Goal: Task Accomplishment & Management: Complete application form

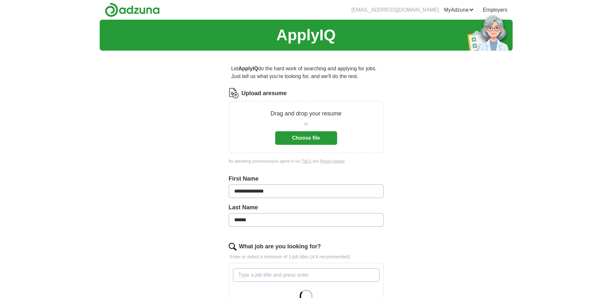
click at [319, 137] on button "Choose file" at bounding box center [306, 138] width 62 height 14
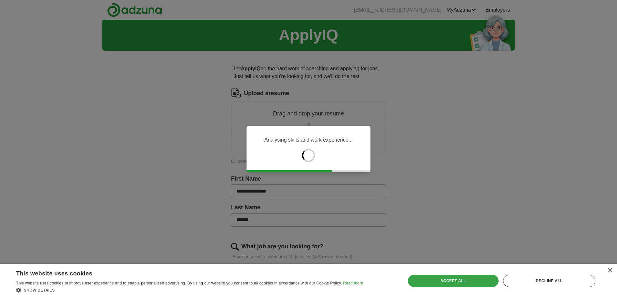
click at [469, 281] on div "Accept all" at bounding box center [453, 281] width 90 height 12
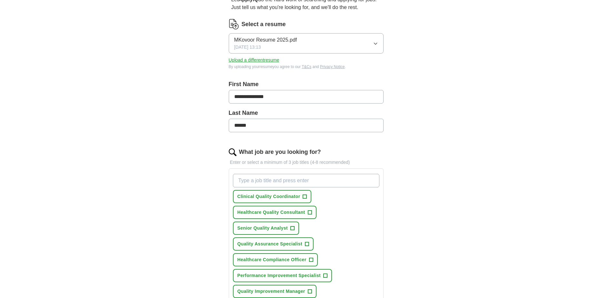
scroll to position [97, 0]
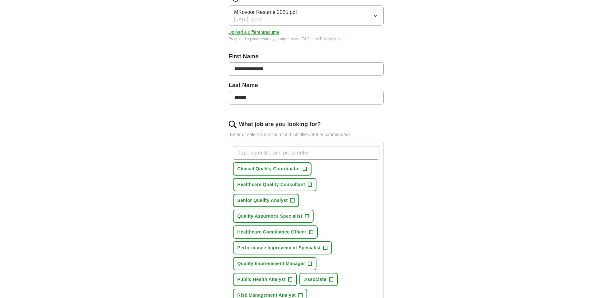
click at [305, 170] on span "+" at bounding box center [305, 169] width 4 height 5
click at [309, 183] on span "+" at bounding box center [310, 184] width 4 height 5
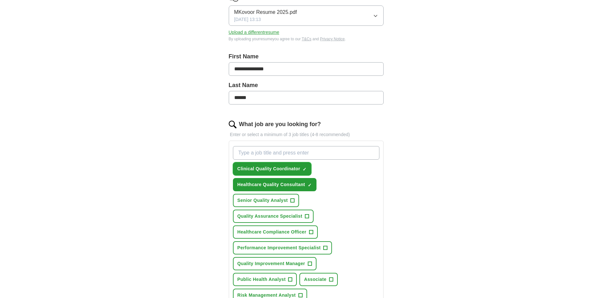
click at [0, 0] on span "×" at bounding box center [0, 0] width 0 height 0
click at [292, 201] on span "+" at bounding box center [293, 200] width 4 height 5
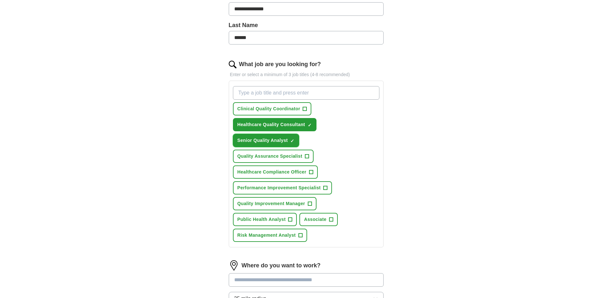
scroll to position [161, 0]
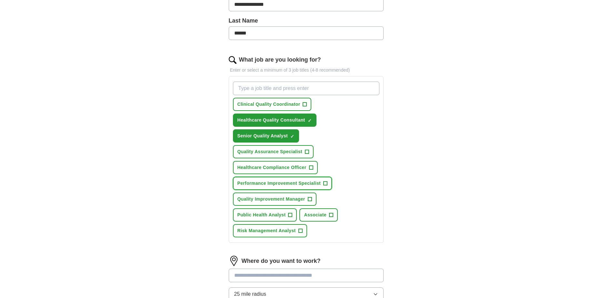
click at [324, 184] on span "+" at bounding box center [326, 183] width 4 height 5
click at [309, 199] on span "+" at bounding box center [310, 199] width 4 height 5
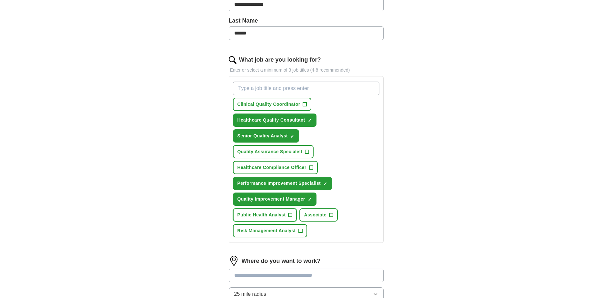
click at [291, 214] on span "+" at bounding box center [291, 215] width 4 height 5
click at [314, 92] on input "What job are you looking for?" at bounding box center [306, 89] width 147 height 14
type input "public health researcher"
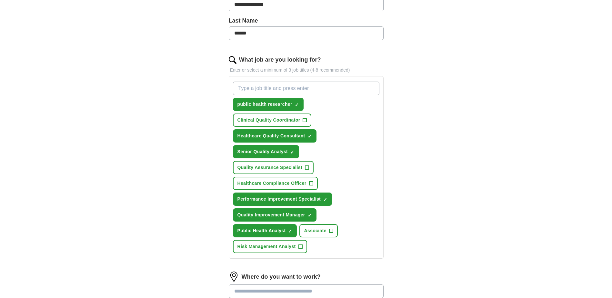
click at [314, 92] on input "What job are you looking for?" at bounding box center [306, 89] width 147 height 14
type input "h"
type input "public health professor"
type input "health content writer"
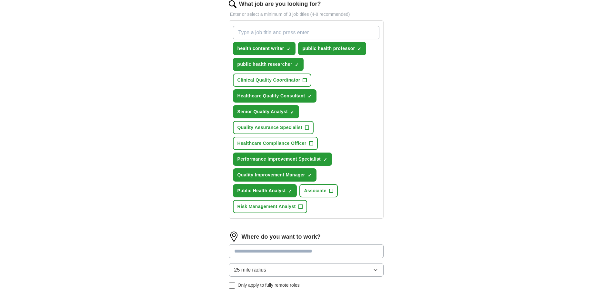
scroll to position [290, 0]
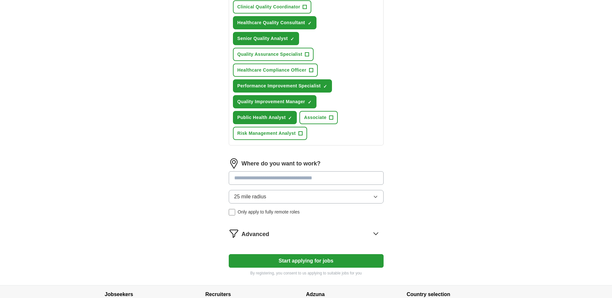
click at [281, 178] on input at bounding box center [306, 178] width 155 height 14
type input "********"
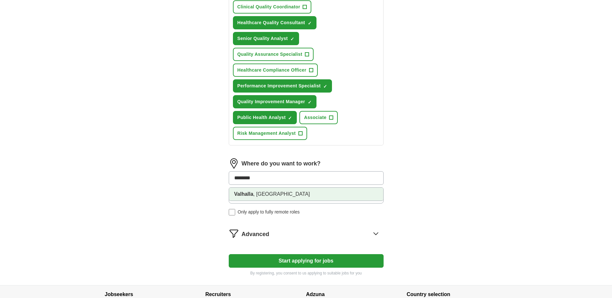
click at [259, 195] on li "[GEOGRAPHIC_DATA] , [GEOGRAPHIC_DATA]" at bounding box center [306, 194] width 154 height 13
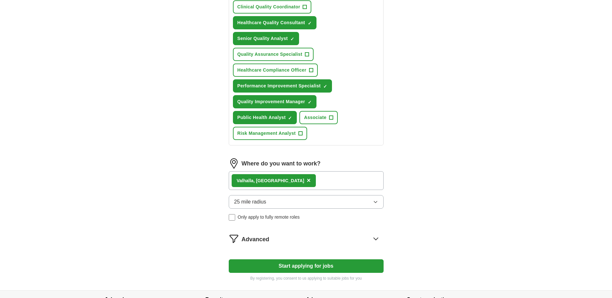
scroll to position [348, 0]
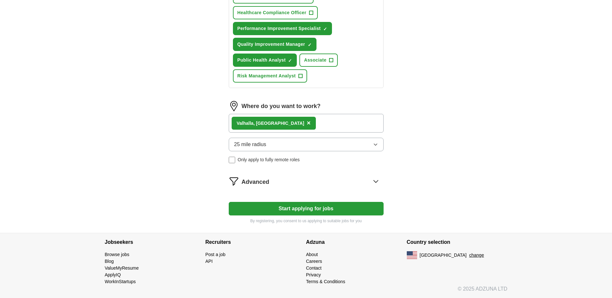
click at [377, 182] on icon at bounding box center [376, 181] width 10 height 10
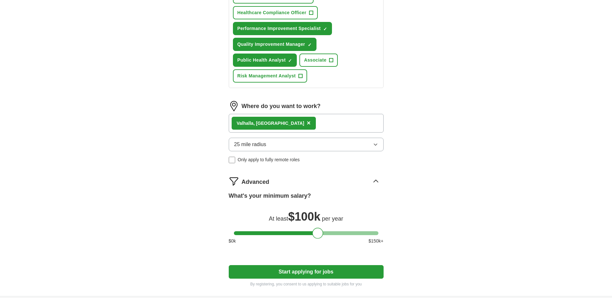
drag, startPoint x: 242, startPoint y: 236, endPoint x: 320, endPoint y: 233, distance: 78.8
click at [320, 233] on div at bounding box center [317, 233] width 11 height 11
click at [400, 236] on div "**********" at bounding box center [306, 2] width 207 height 588
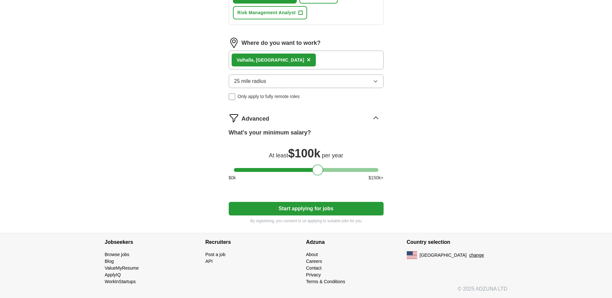
click at [313, 211] on button "Start applying for jobs" at bounding box center [306, 209] width 155 height 14
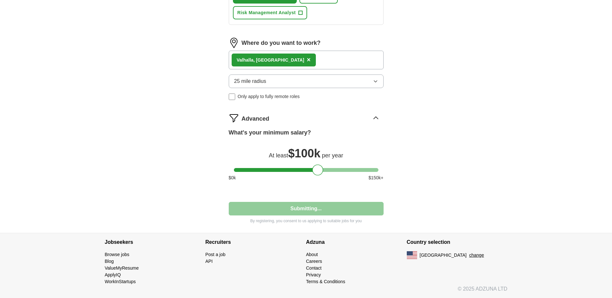
select select "**"
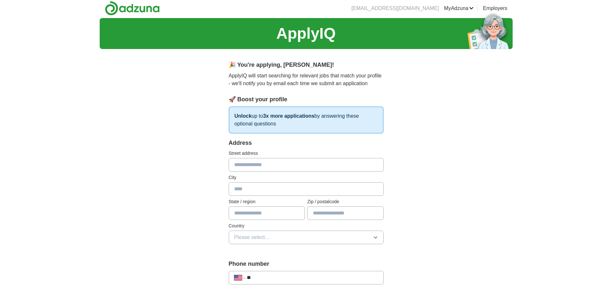
scroll to position [0, 0]
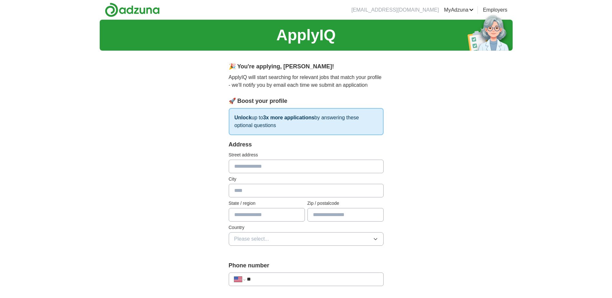
click at [283, 169] on input "text" at bounding box center [306, 167] width 155 height 14
type input "**********"
type input "********"
type input "**"
type input "*****"
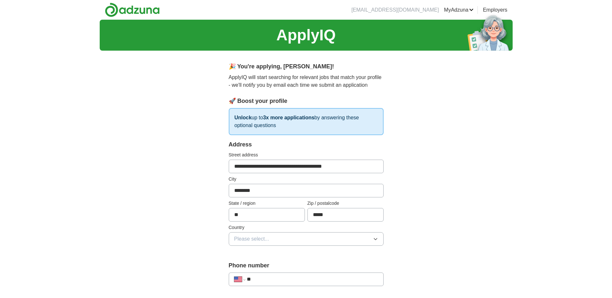
click at [348, 240] on button "Please select..." at bounding box center [306, 239] width 155 height 14
click at [258, 266] on span "[GEOGRAPHIC_DATA]" at bounding box center [261, 267] width 54 height 8
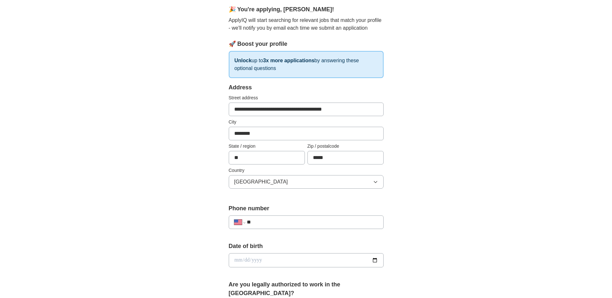
scroll to position [129, 0]
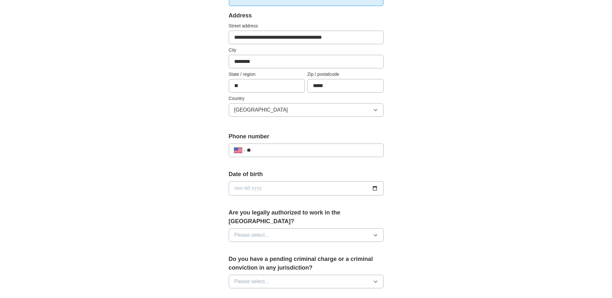
click at [289, 152] on input "**" at bounding box center [312, 151] width 131 height 8
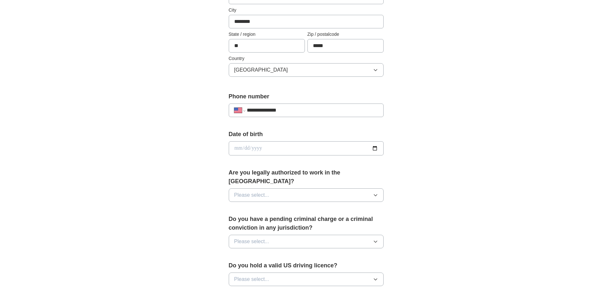
scroll to position [194, 0]
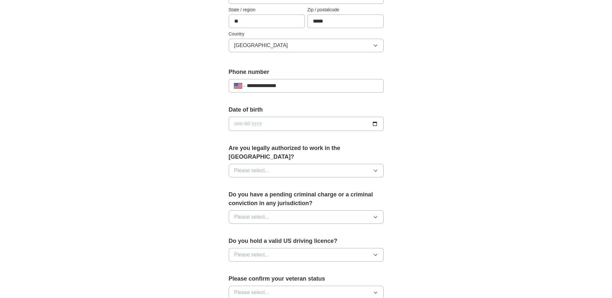
type input "**********"
click at [253, 167] on span "Please select..." at bounding box center [251, 171] width 35 height 8
click at [250, 182] on div "Yes" at bounding box center [306, 186] width 144 height 8
click at [262, 213] on span "Please select..." at bounding box center [251, 217] width 35 height 8
click at [254, 241] on div "No" at bounding box center [306, 245] width 144 height 8
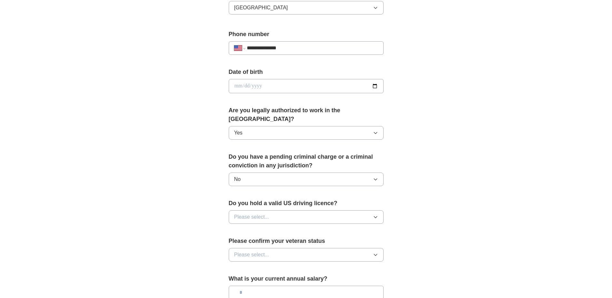
scroll to position [290, 0]
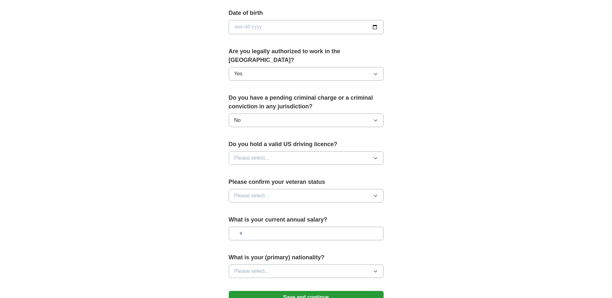
click at [255, 154] on span "Please select..." at bounding box center [251, 158] width 35 height 8
click at [257, 169] on div "Yes" at bounding box center [306, 173] width 144 height 8
click at [266, 192] on span "Please select..." at bounding box center [251, 196] width 35 height 8
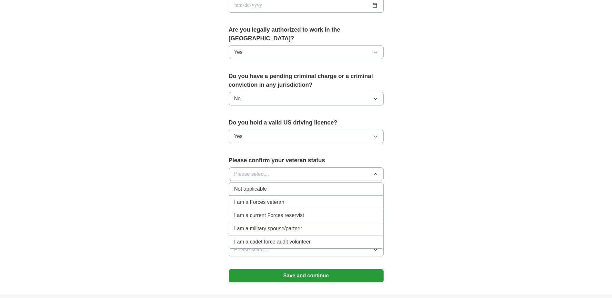
scroll to position [323, 0]
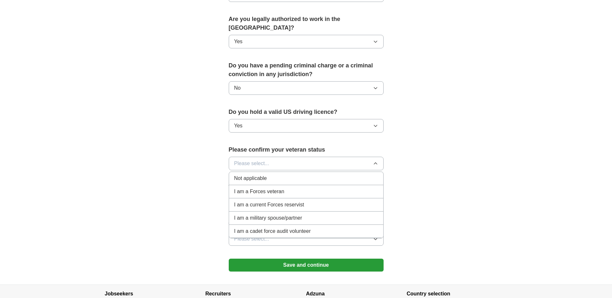
click at [260, 175] on span "Not applicable" at bounding box center [250, 179] width 33 height 8
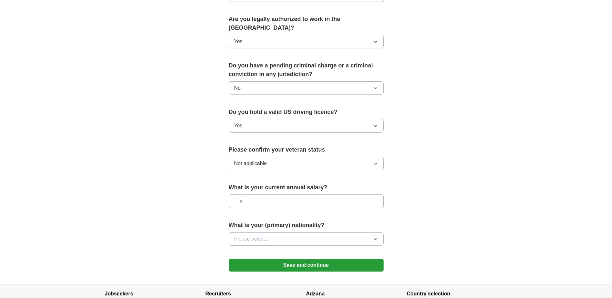
click at [267, 195] on input "text" at bounding box center [306, 202] width 155 height 14
type input "********"
click at [284, 232] on button "Please select..." at bounding box center [306, 239] width 155 height 14
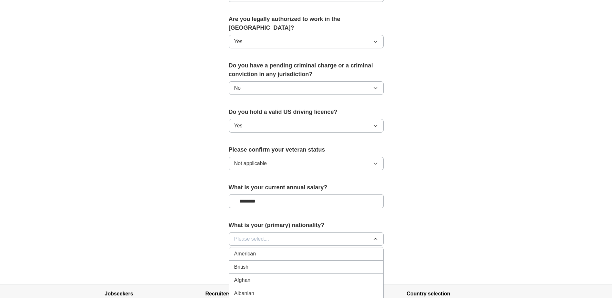
click at [269, 250] on div "American" at bounding box center [306, 254] width 144 height 8
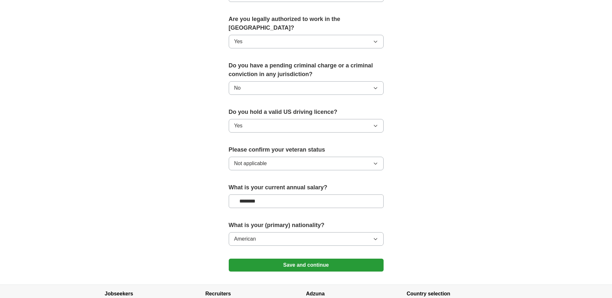
click at [306, 259] on button "Save and continue" at bounding box center [306, 265] width 155 height 13
